Goal: Navigation & Orientation: Understand site structure

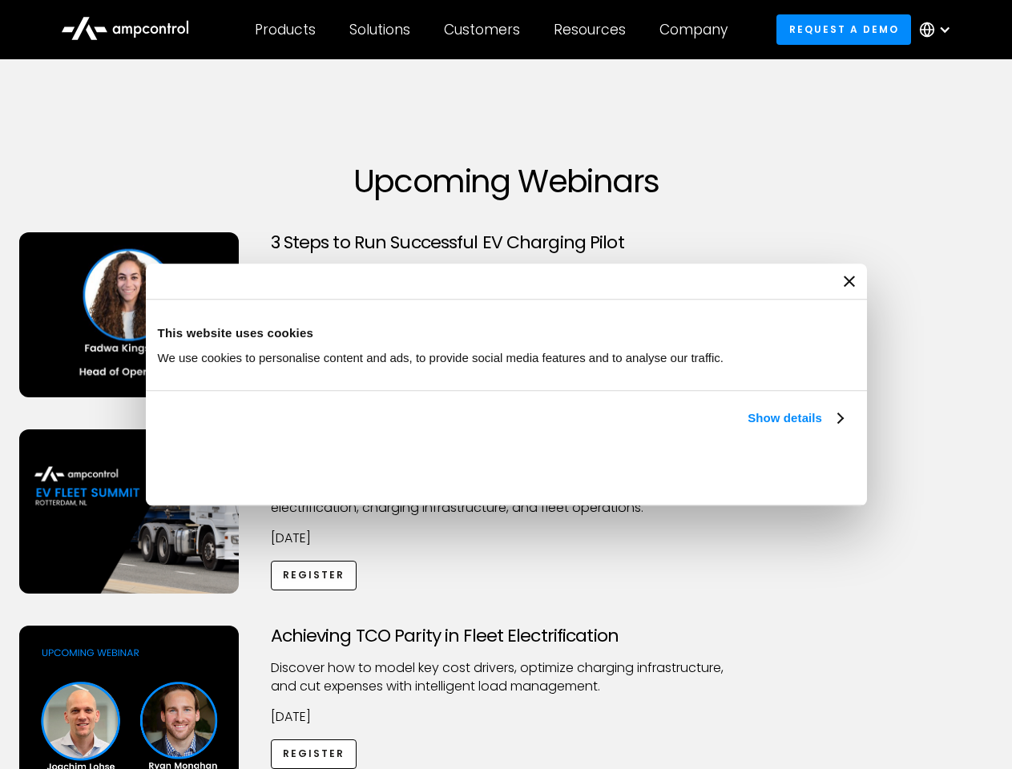
click at [747, 428] on link "Show details" at bounding box center [794, 418] width 95 height 19
click at [0, 0] on div "Necessary cookies help make a website usable by enabling basic functions like p…" at bounding box center [0, 0] width 0 height 0
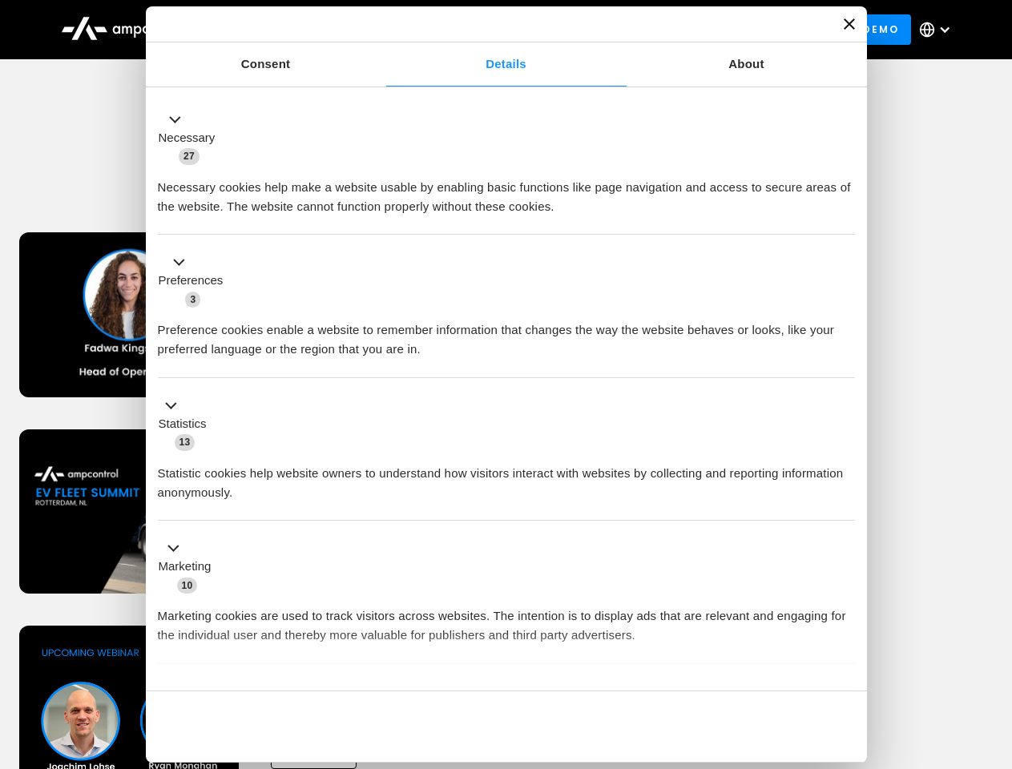
click at [493, 30] on div "Customers" at bounding box center [482, 30] width 76 height 18
click at [284, 30] on div "Products" at bounding box center [285, 30] width 61 height 18
click at [381, 30] on div "Solutions" at bounding box center [379, 30] width 61 height 18
click at [485, 30] on div "Customers" at bounding box center [482, 30] width 76 height 18
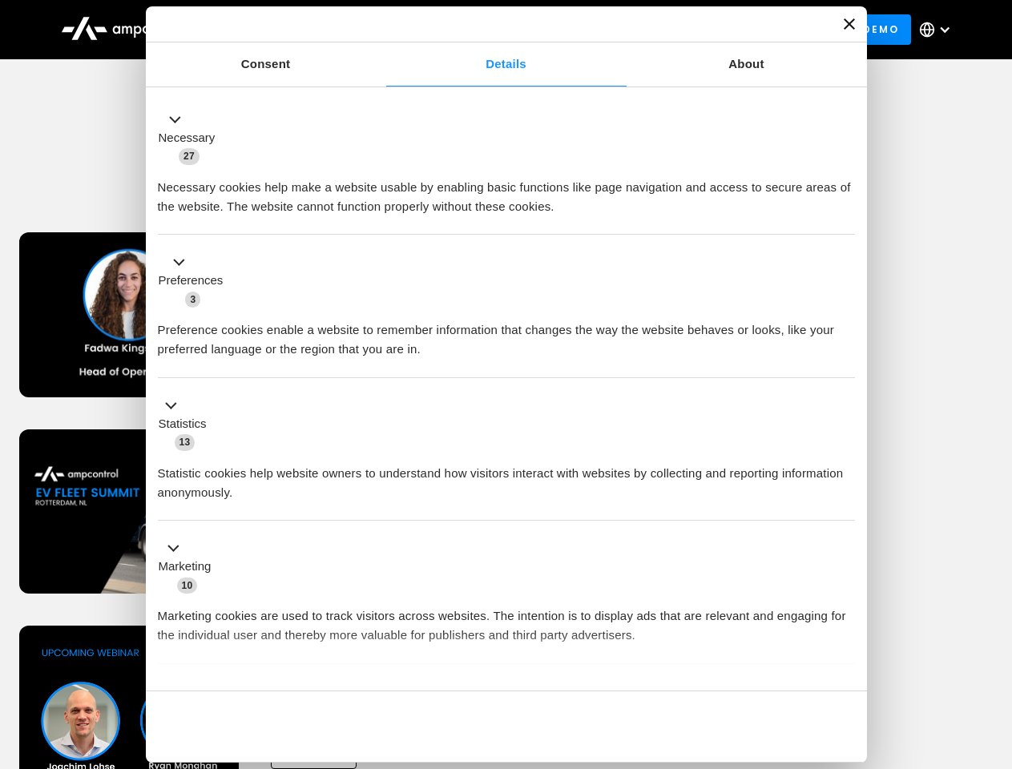
click at [593, 30] on div "Resources" at bounding box center [590, 30] width 72 height 18
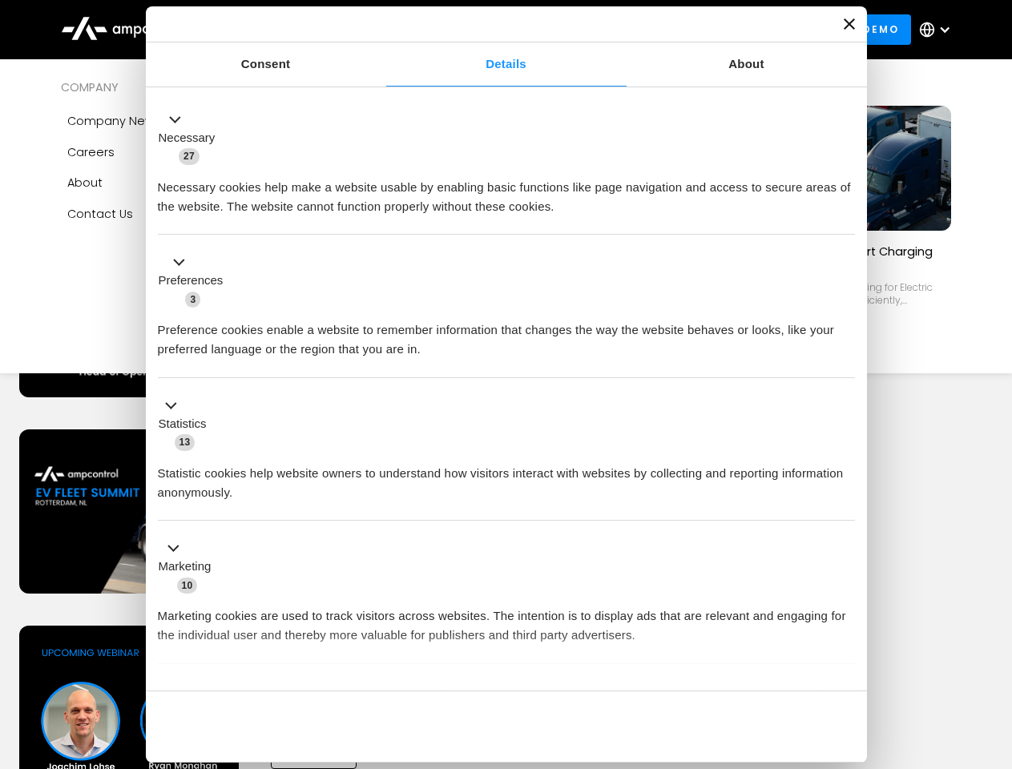
click at [699, 30] on div "Company" at bounding box center [693, 30] width 68 height 18
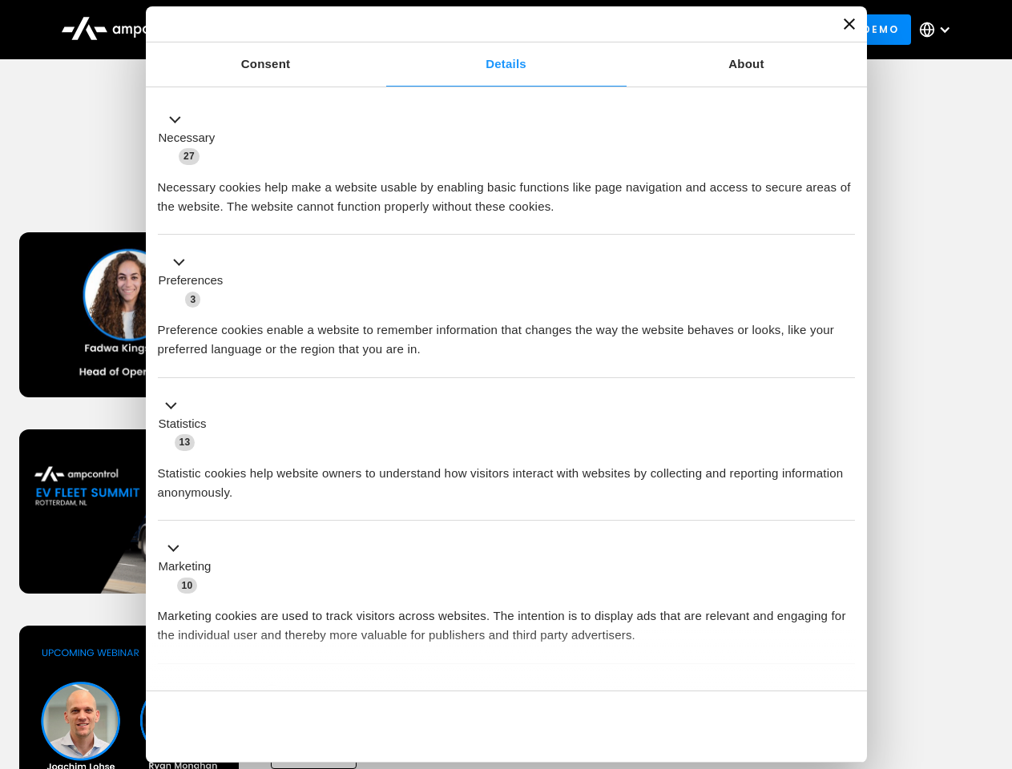
click at [939, 30] on div at bounding box center [944, 29] width 13 height 13
